Goal: Information Seeking & Learning: Learn about a topic

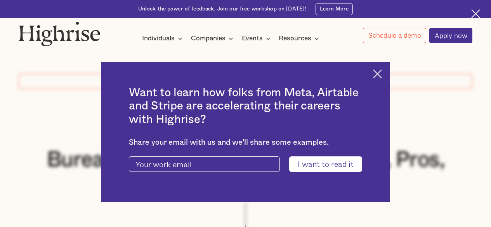
click at [382, 73] on img at bounding box center [377, 74] width 9 height 9
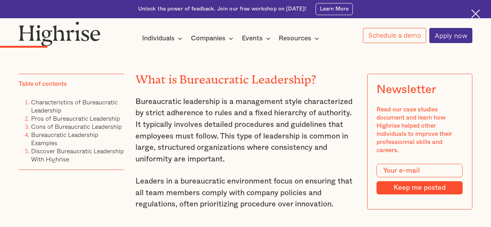
scroll to position [917, 0]
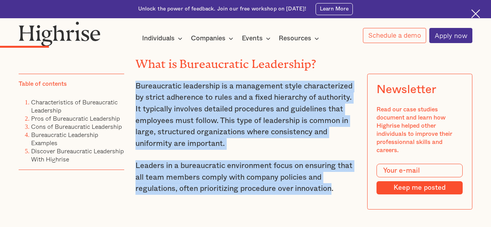
drag, startPoint x: 135, startPoint y: 92, endPoint x: 332, endPoint y: 195, distance: 222.9
copy div "Bureaucratic leadership is a management style characterized by strict adherence…"
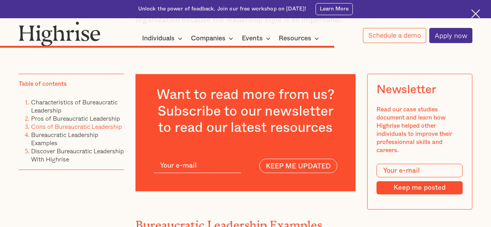
scroll to position [4120, 0]
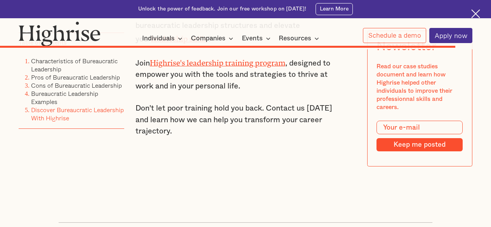
scroll to position [5116, 0]
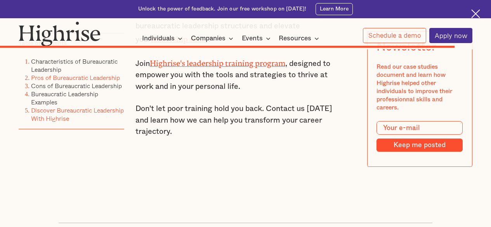
click at [105, 82] on link "Pros of Bureaucratic Leadership" at bounding box center [75, 77] width 89 height 9
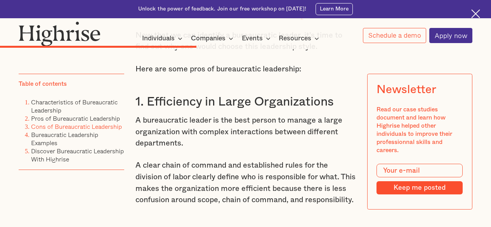
scroll to position [2457, 0]
click at [111, 122] on link "Pros of Bureaucratic Leadership" at bounding box center [75, 118] width 89 height 9
click at [110, 122] on link "Pros of Bureaucratic Leadership" at bounding box center [75, 118] width 89 height 9
click at [115, 122] on link "Pros of Bureaucratic Leadership" at bounding box center [75, 118] width 89 height 9
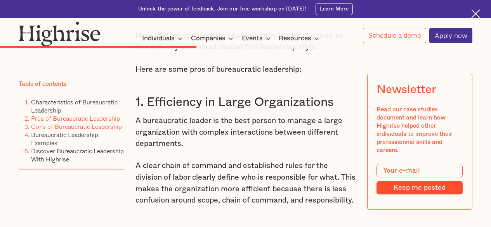
click at [115, 122] on link "Pros of Bureaucratic Leadership" at bounding box center [75, 118] width 89 height 9
click at [104, 119] on link "Pros of Bureaucratic Leadership" at bounding box center [75, 118] width 89 height 9
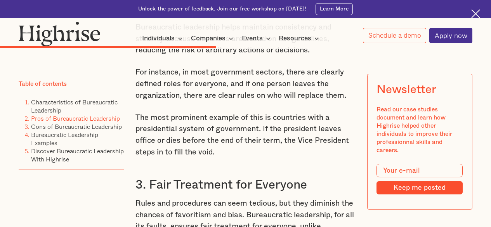
scroll to position [2768, 0]
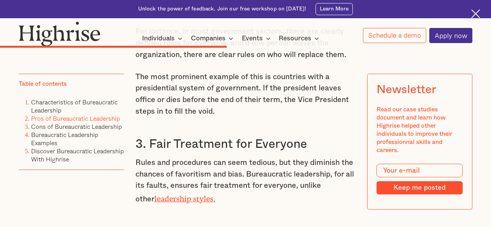
scroll to position [5116, 0]
